Goal: Information Seeking & Learning: Learn about a topic

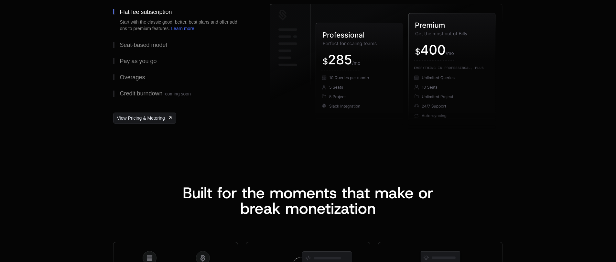
scroll to position [1063, 0]
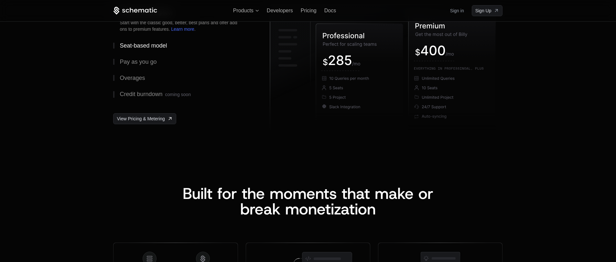
click at [148, 46] on div "Seat-based model" at bounding box center [143, 46] width 47 height 6
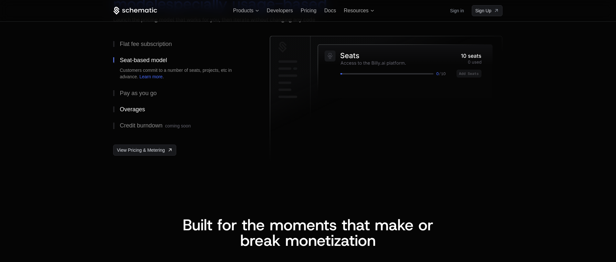
scroll to position [944, 0]
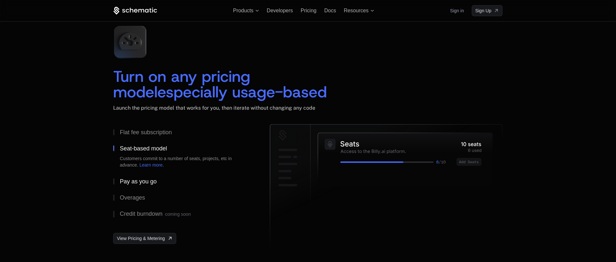
click at [121, 180] on div "Pay as you go" at bounding box center [138, 181] width 37 height 6
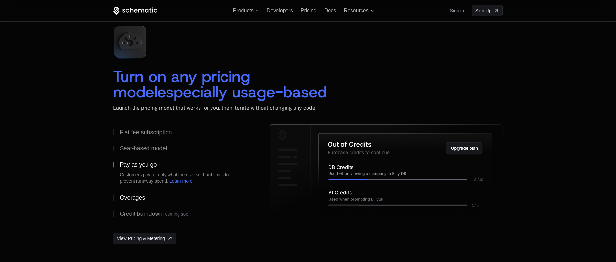
click at [127, 199] on div "Overages" at bounding box center [132, 198] width 25 height 6
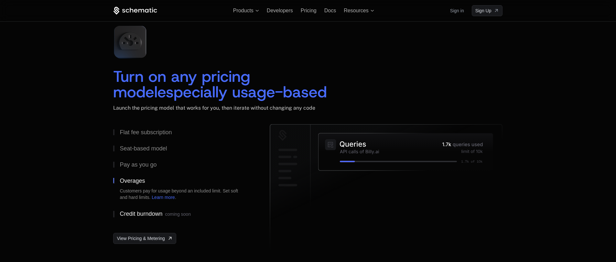
click at [131, 211] on div "Credit burndown coming soon" at bounding box center [155, 214] width 71 height 6
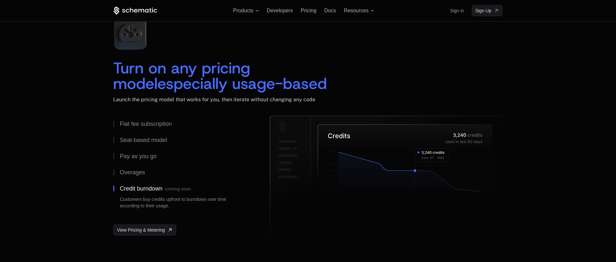
scroll to position [952, 0]
click at [141, 122] on div "Flat fee subscription" at bounding box center [146, 124] width 52 height 6
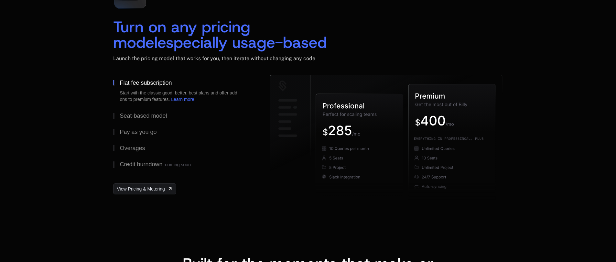
scroll to position [995, 0]
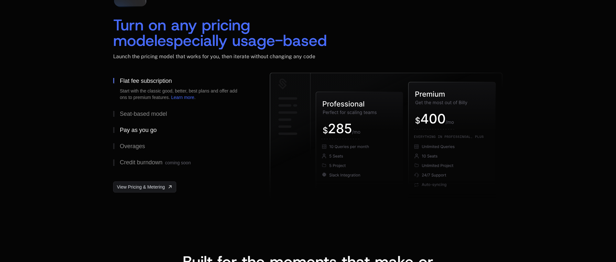
click at [151, 125] on button "Pay as you go" at bounding box center [181, 130] width 136 height 16
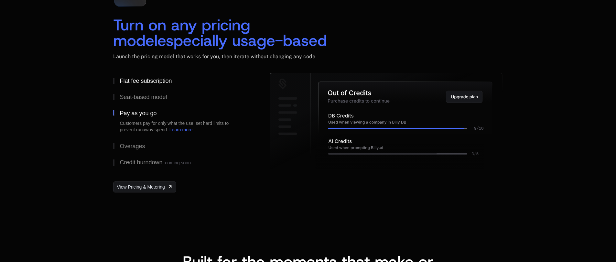
click at [163, 79] on div "Flat fee subscription" at bounding box center [146, 81] width 52 height 6
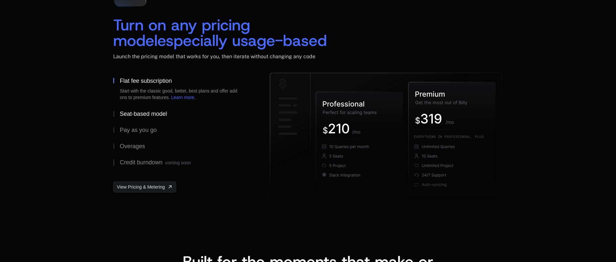
click at [179, 112] on button "Seat-based model" at bounding box center [181, 114] width 136 height 16
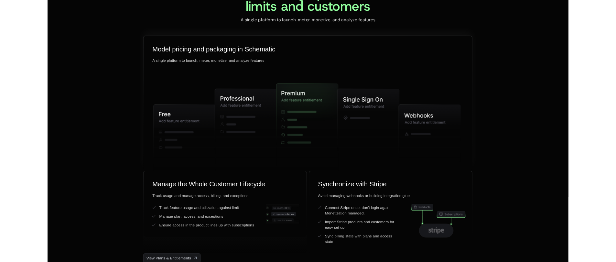
scroll to position [1611, 0]
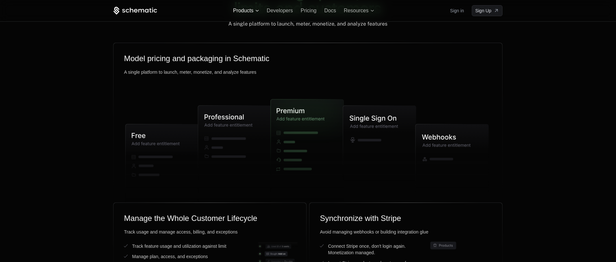
click at [254, 12] on span "Products" at bounding box center [246, 11] width 26 height 6
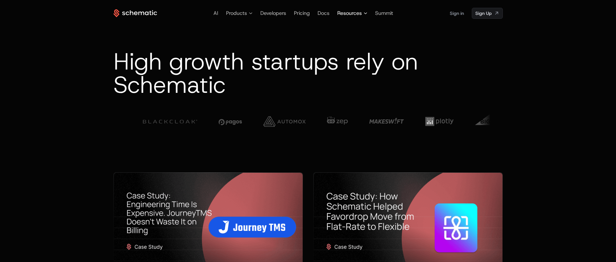
click at [364, 13] on icon at bounding box center [365, 13] width 4 height 2
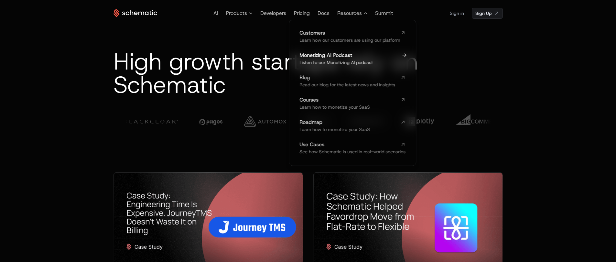
click at [351, 65] on span "Listen to our Monetizing AI podcast" at bounding box center [335, 62] width 73 height 6
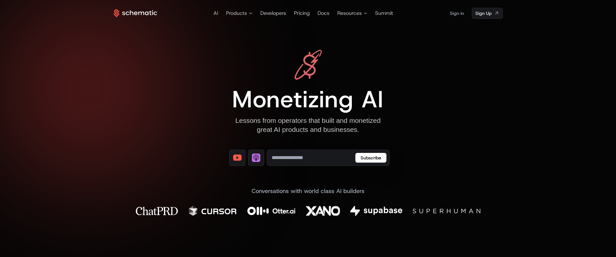
click at [146, 13] on icon at bounding box center [135, 13] width 44 height 8
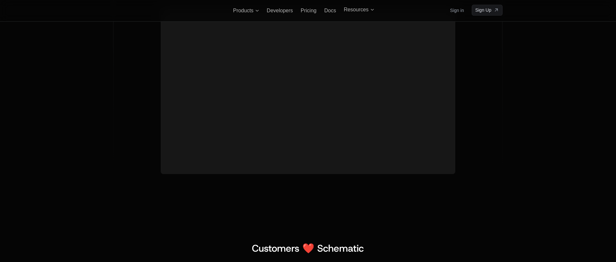
scroll to position [2415, 0]
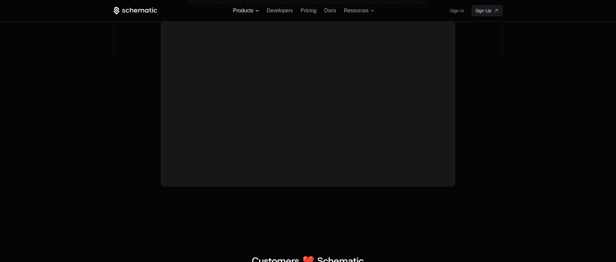
click at [242, 13] on span "Products" at bounding box center [243, 11] width 20 height 6
